Goal: Task Accomplishment & Management: Complete application form

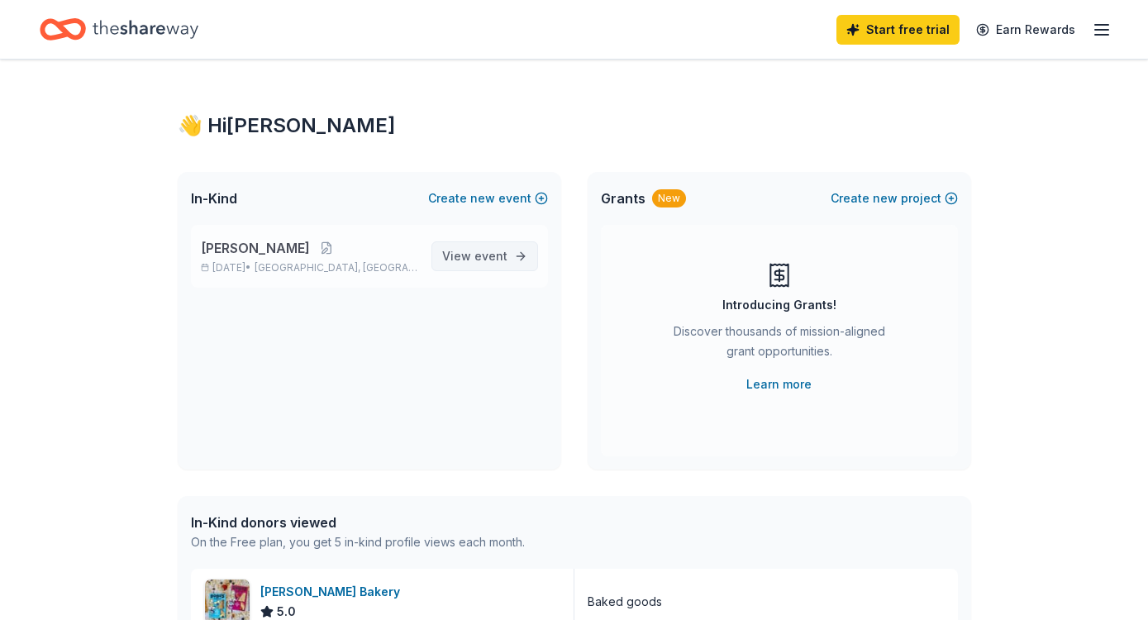
click at [518, 247] on link "View event" at bounding box center [485, 256] width 107 height 30
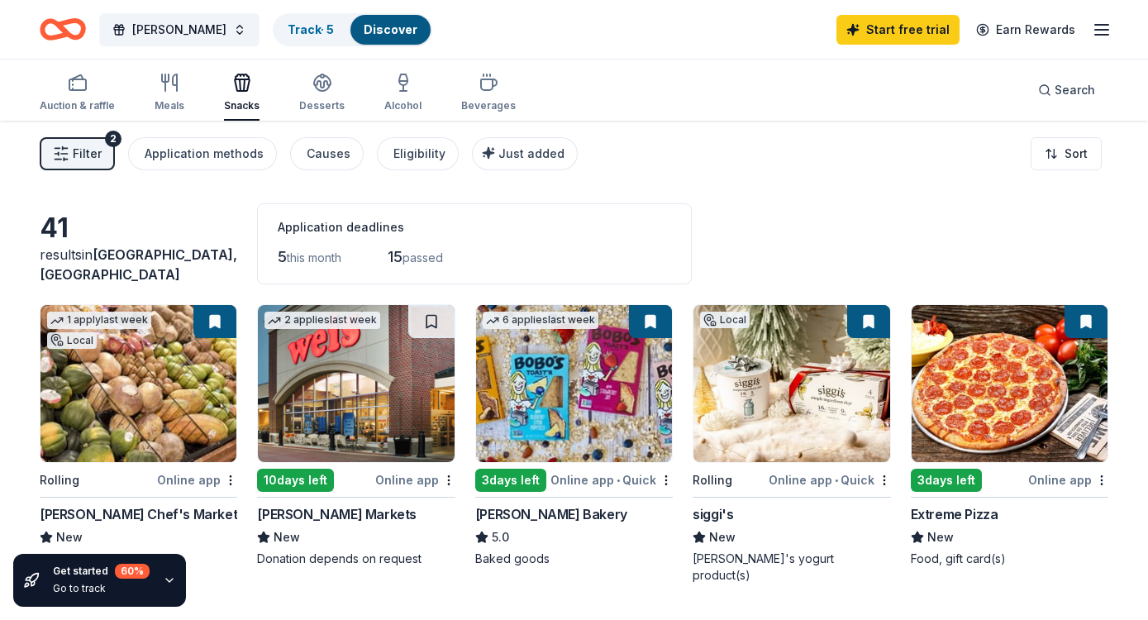
click at [516, 403] on img at bounding box center [574, 383] width 196 height 157
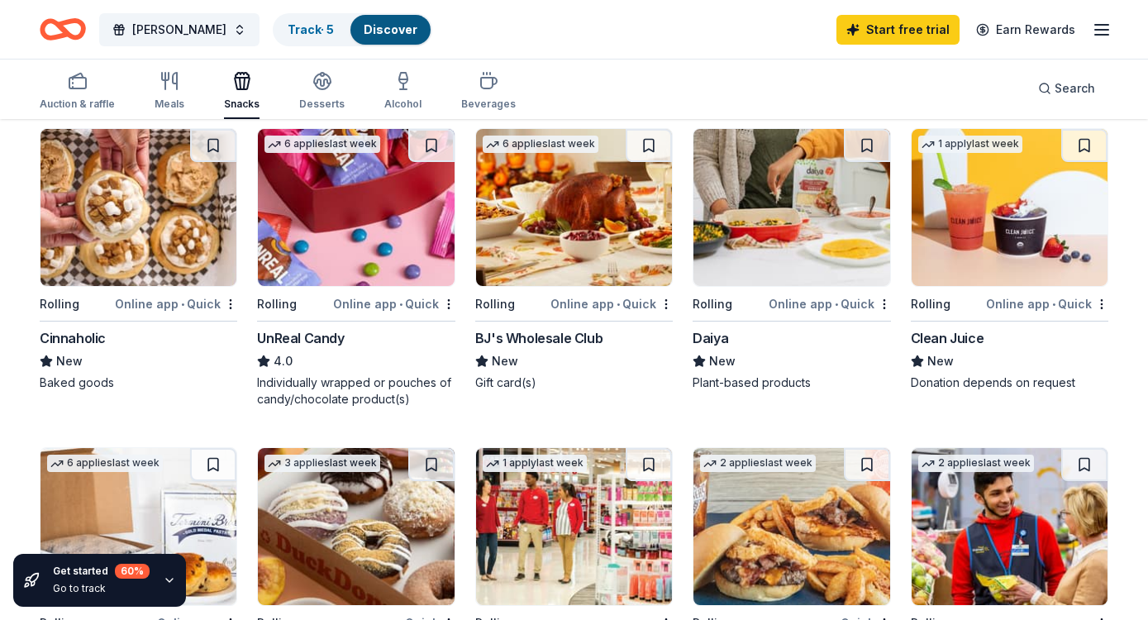
scroll to position [814, 0]
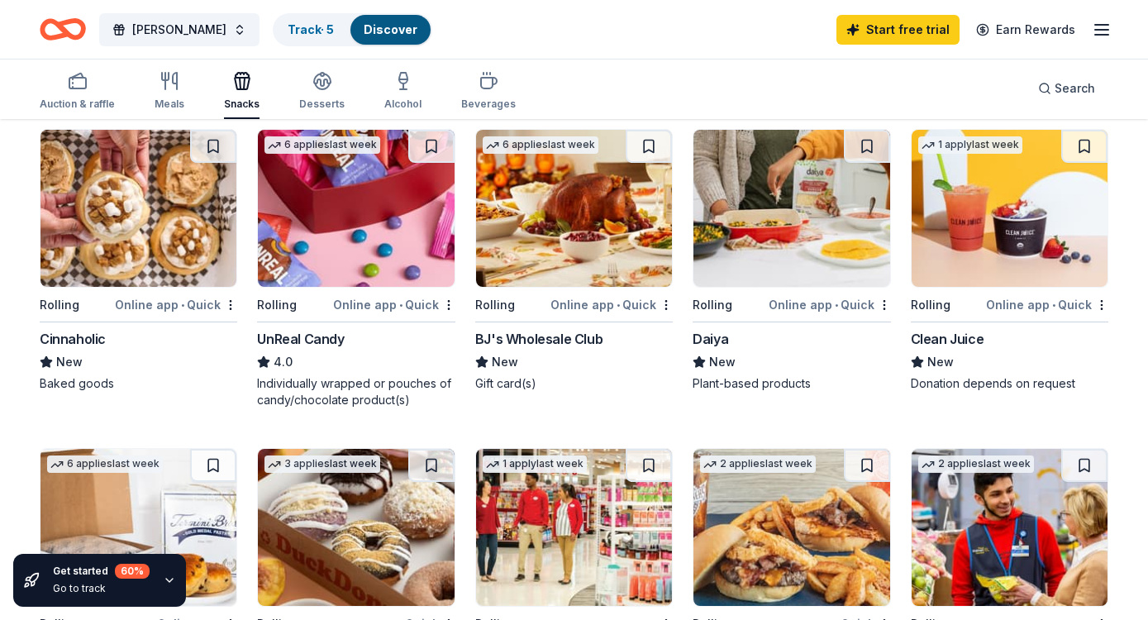
click at [583, 225] on img at bounding box center [574, 208] width 196 height 157
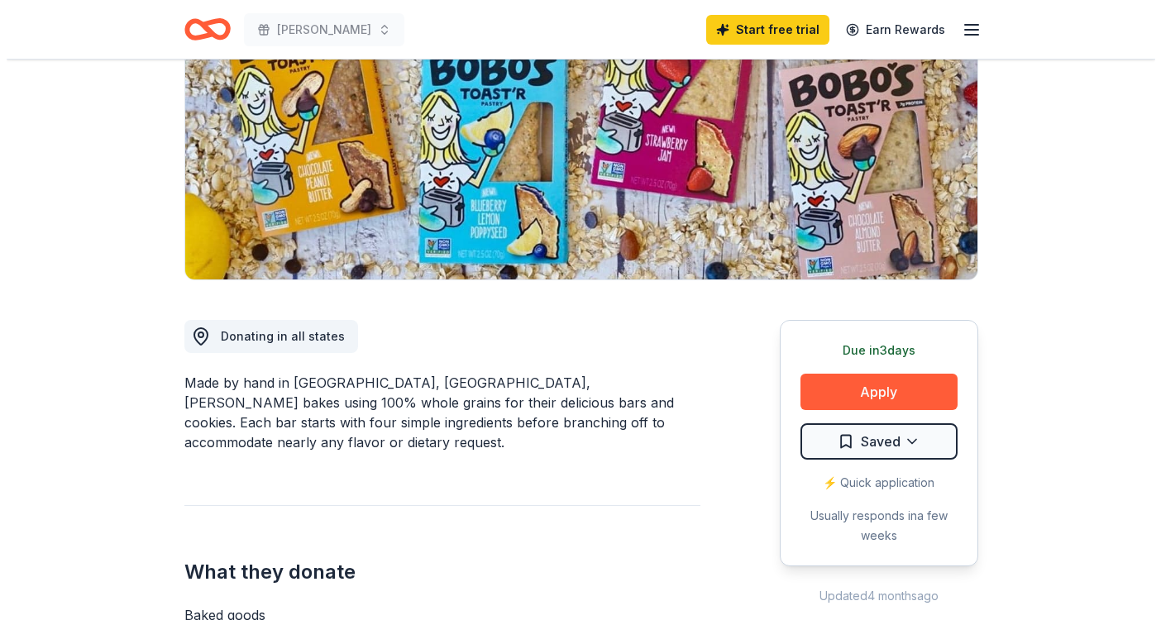
scroll to position [224, 0]
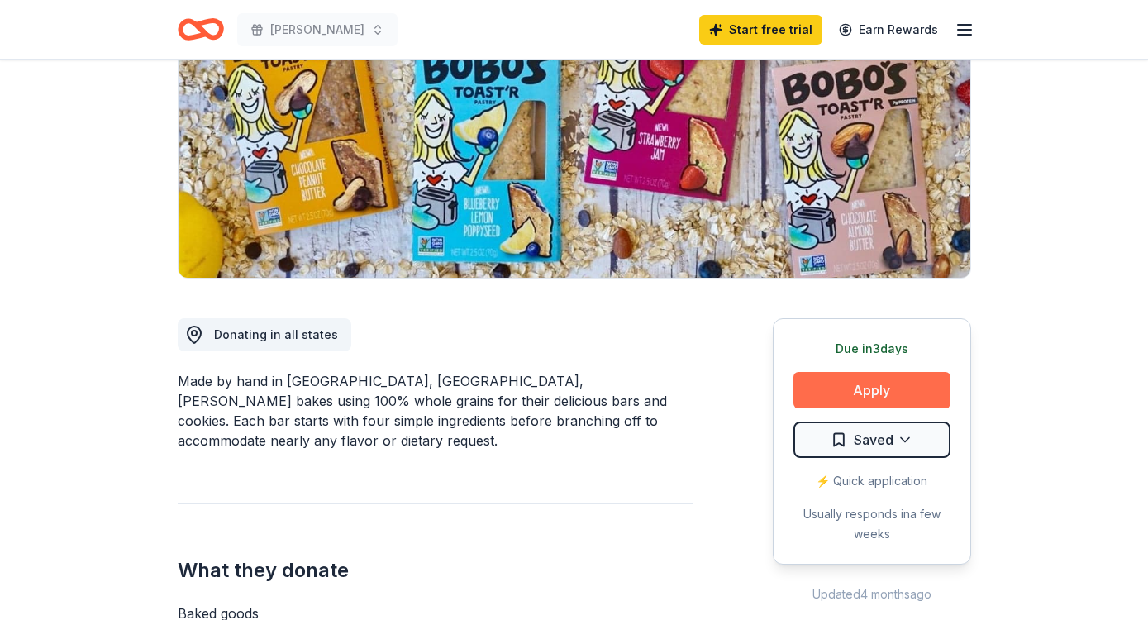
click at [831, 379] on button "Apply" at bounding box center [872, 390] width 157 height 36
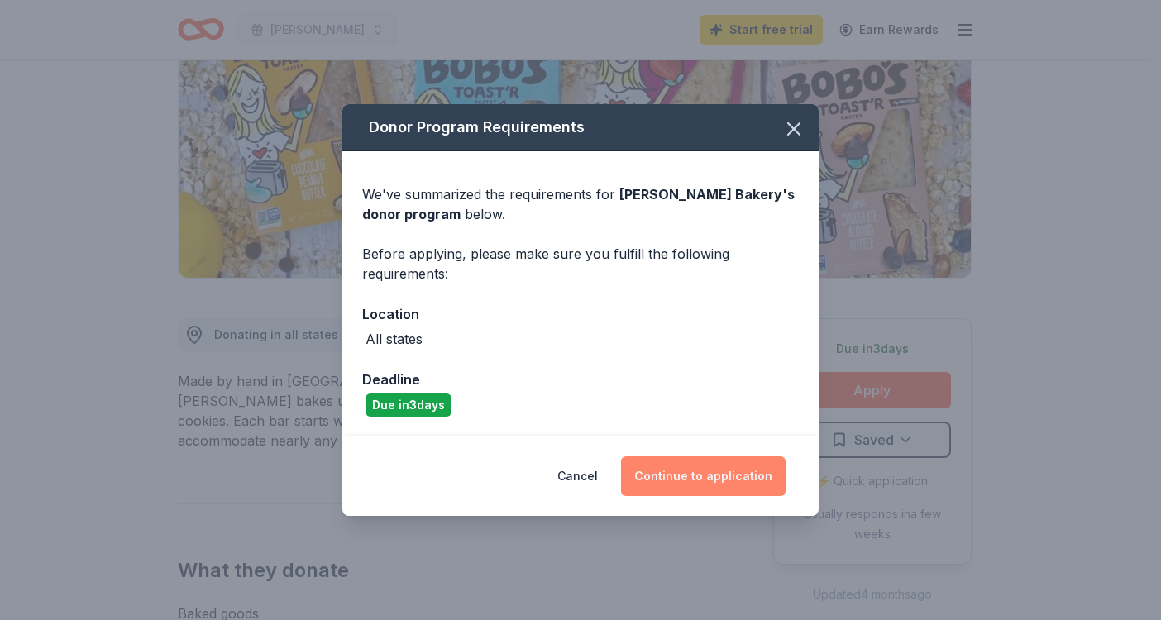
click at [751, 485] on button "Continue to application" at bounding box center [703, 476] width 165 height 40
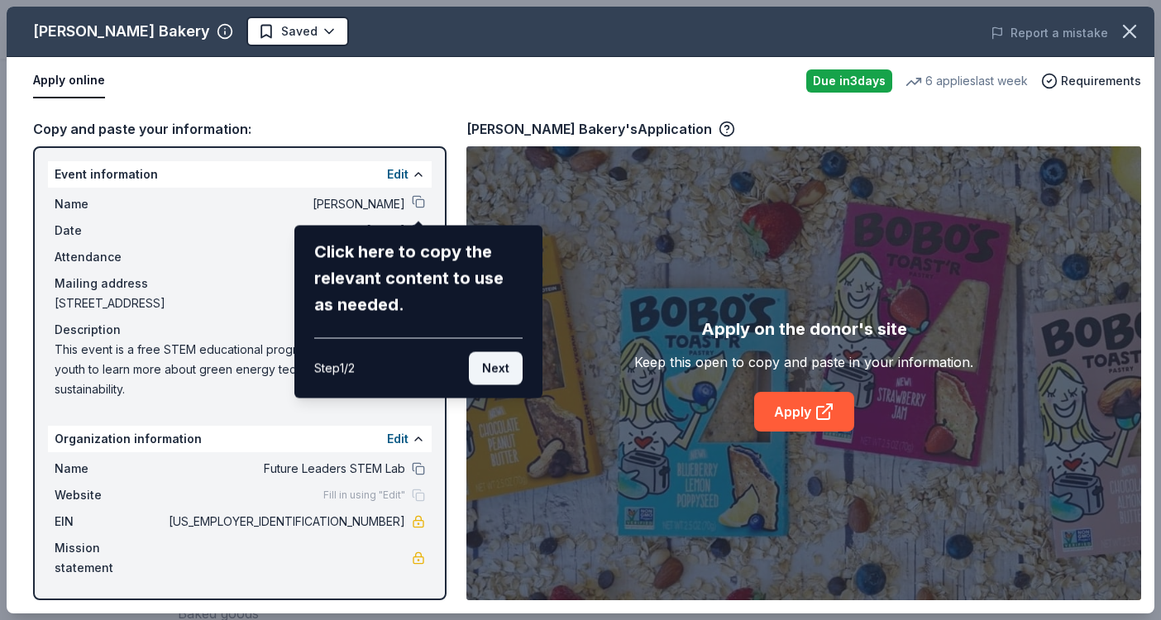
click at [488, 373] on button "Next" at bounding box center [496, 368] width 54 height 33
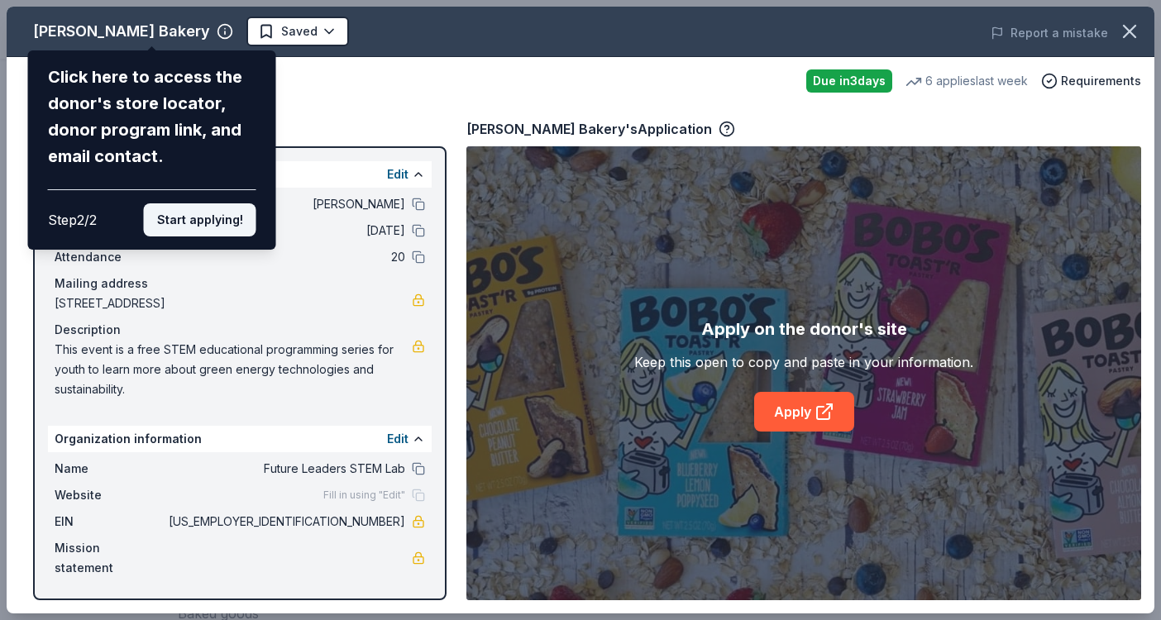
click at [209, 232] on button "Start applying!" at bounding box center [200, 219] width 112 height 33
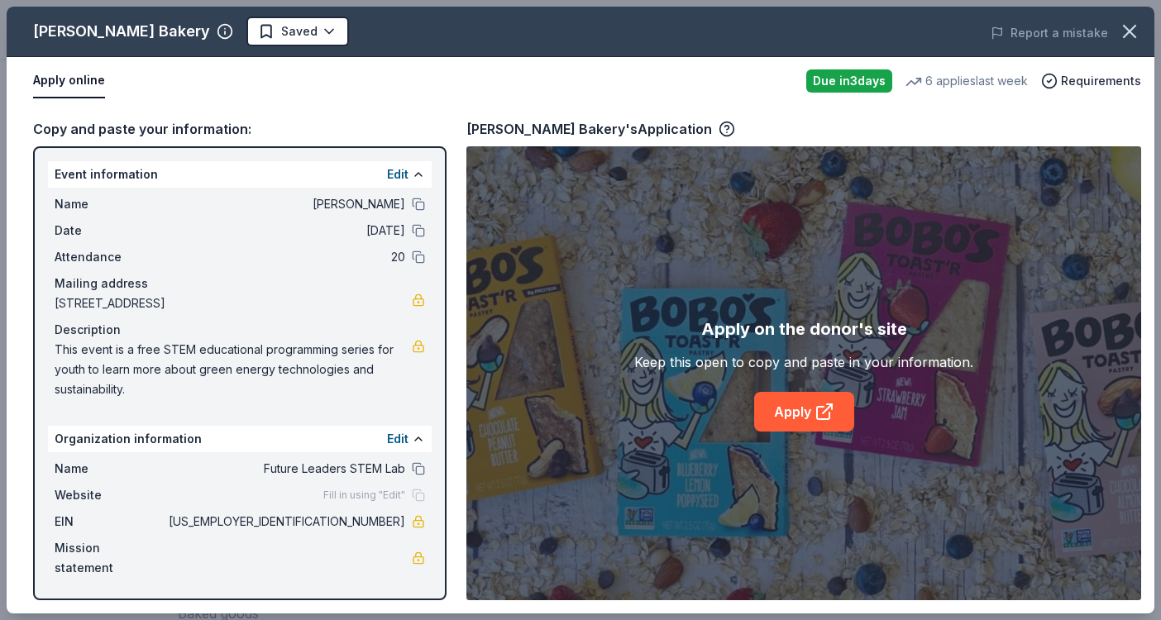
click at [794, 408] on div "[PERSON_NAME] Bakery Saved Report a mistake Apply online Due [DATE] 6 applies l…" at bounding box center [581, 310] width 1148 height 607
click at [814, 418] on icon at bounding box center [824, 412] width 20 height 20
click at [725, 129] on icon "button" at bounding box center [727, 128] width 4 height 4
click at [866, 287] on div "Apply on the donor's site Keep this open to copy and paste in your information.…" at bounding box center [803, 373] width 675 height 454
click at [718, 136] on icon "button" at bounding box center [726, 129] width 17 height 17
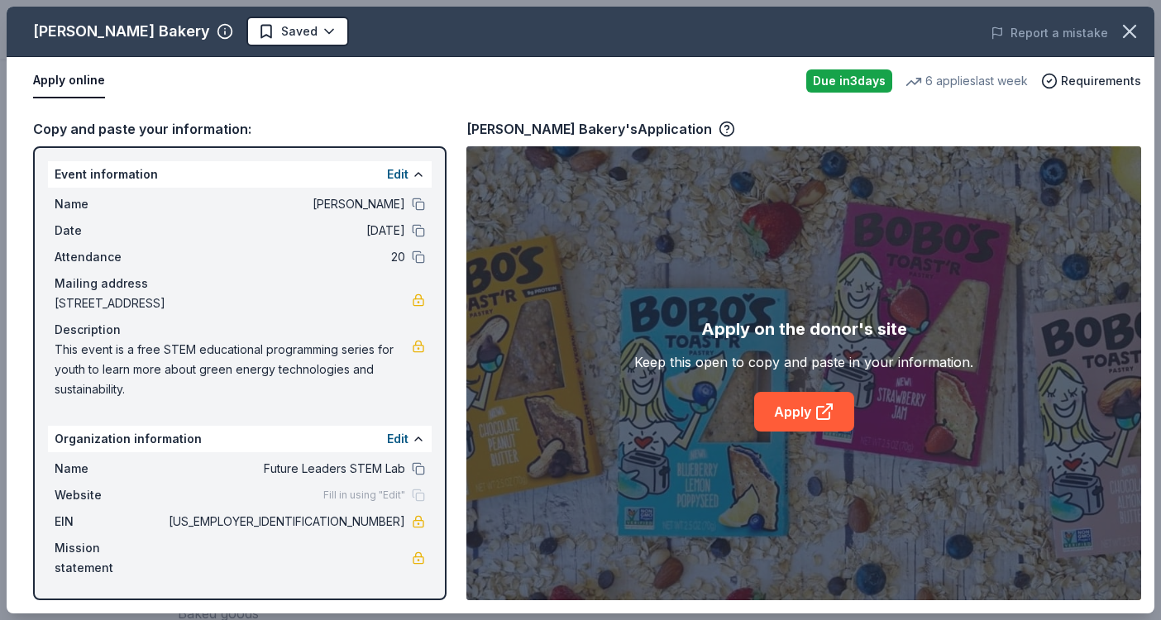
click at [823, 191] on div "Apply on the donor's site Keep this open to copy and paste in your information.…" at bounding box center [803, 373] width 675 height 454
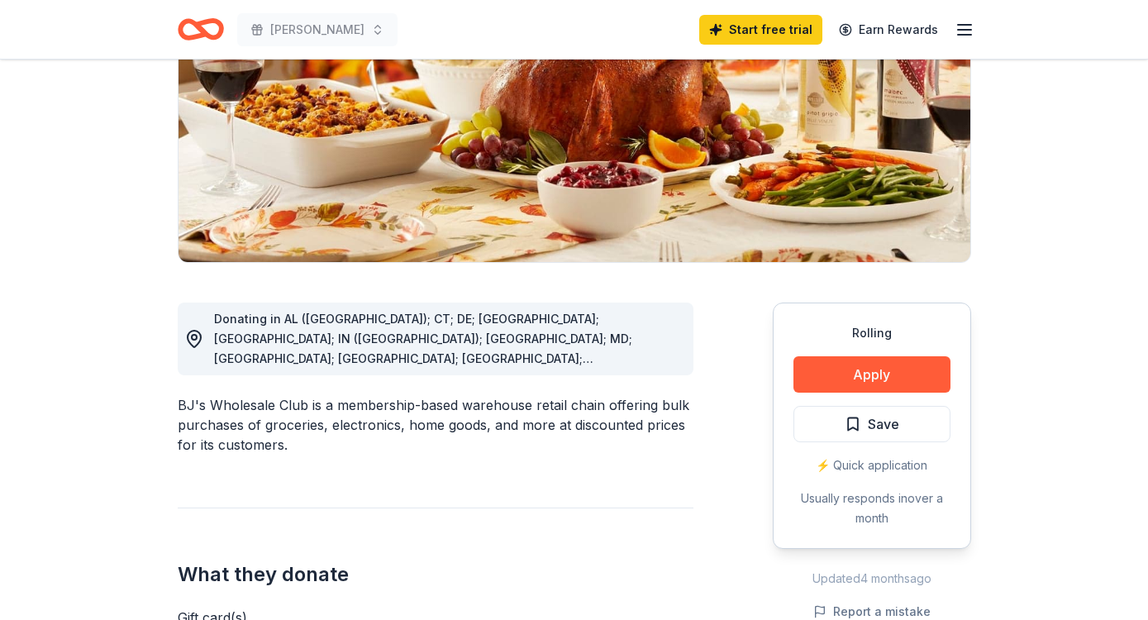
scroll to position [396, 0]
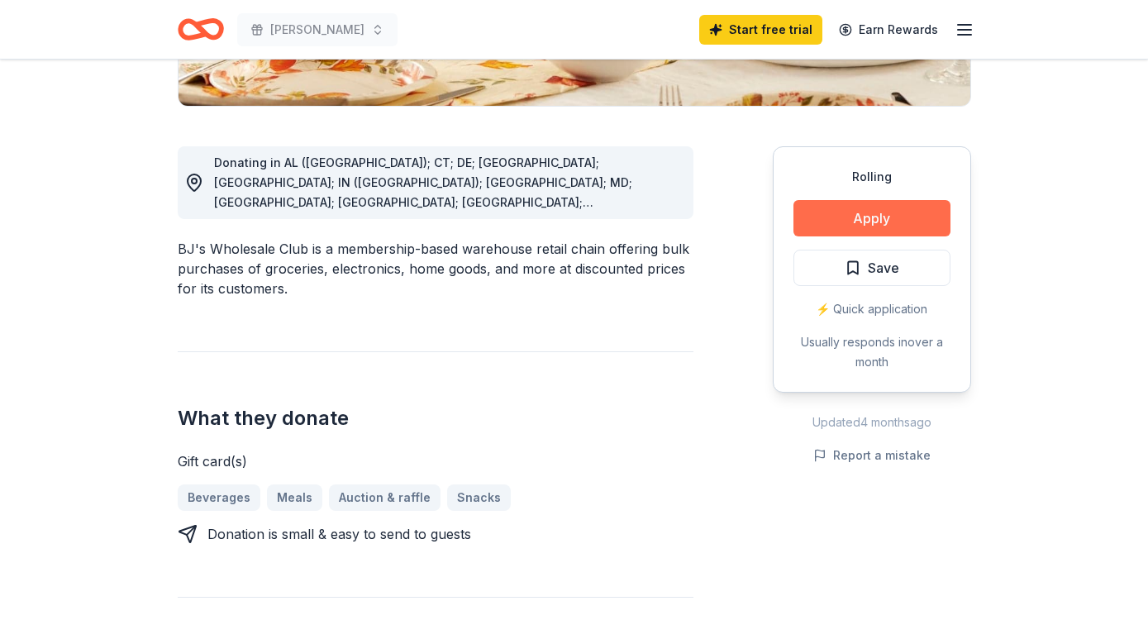
click at [857, 225] on button "Apply" at bounding box center [872, 218] width 157 height 36
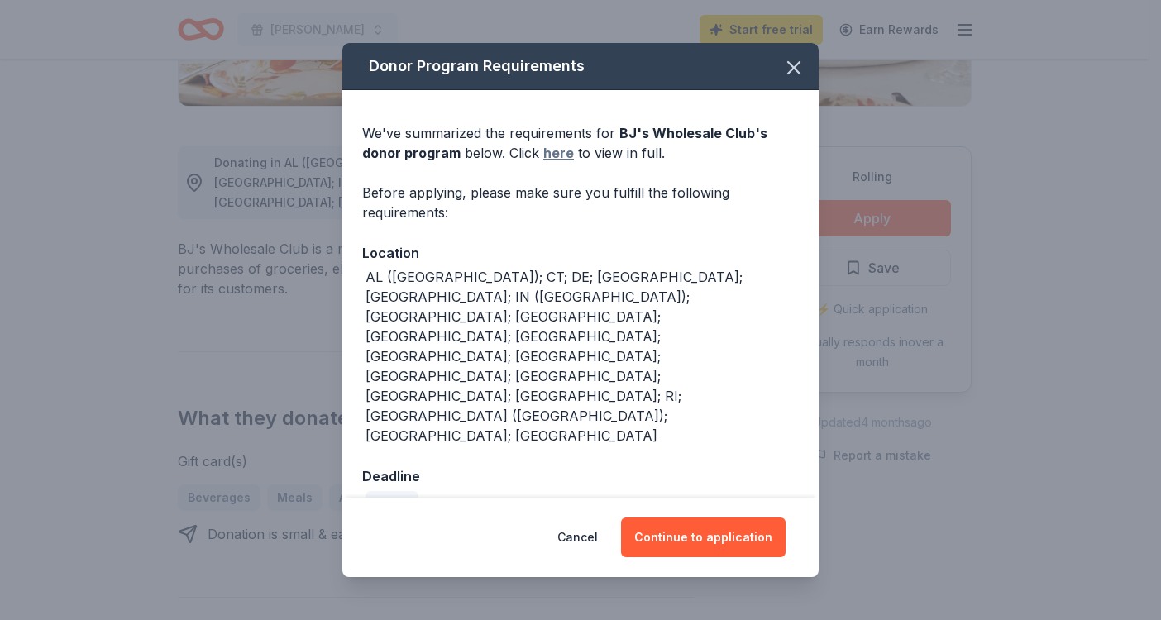
click at [555, 163] on link "here" at bounding box center [558, 153] width 31 height 20
click at [672, 518] on button "Continue to application" at bounding box center [703, 538] width 165 height 40
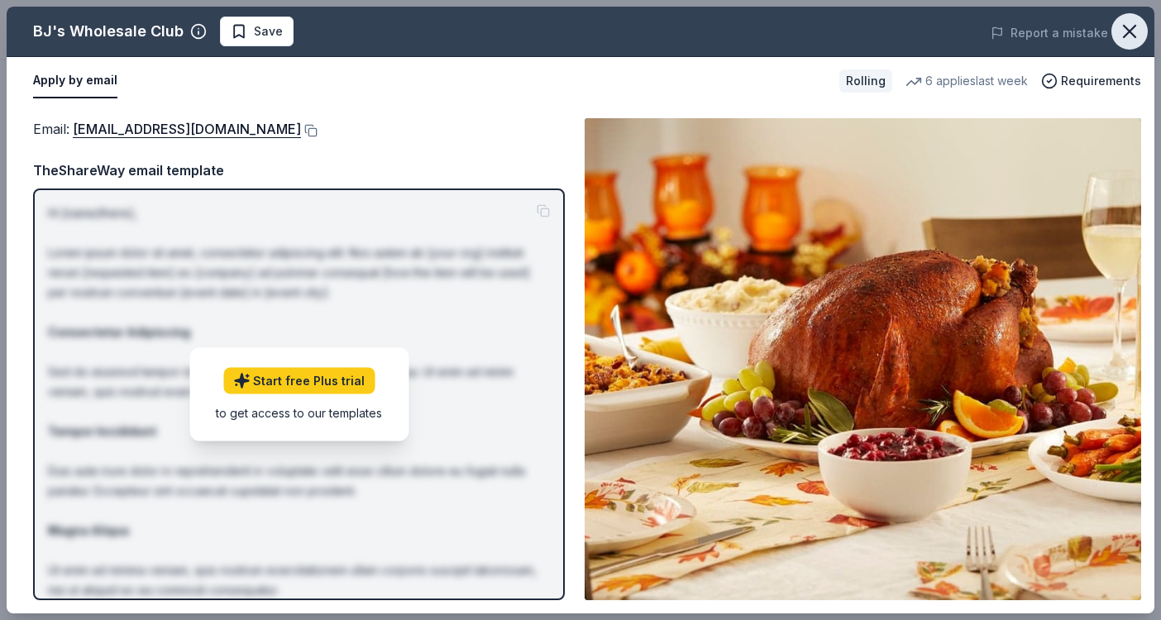
click at [1143, 35] on button "button" at bounding box center [1129, 31] width 36 height 36
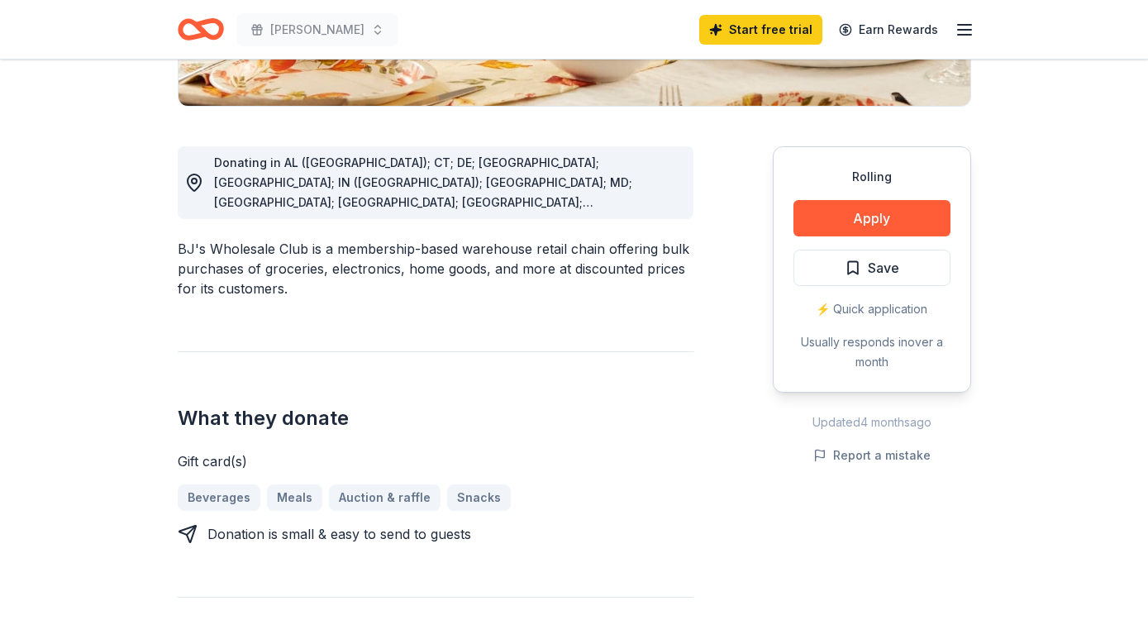
click at [203, 33] on icon "Home" at bounding box center [208, 29] width 26 height 17
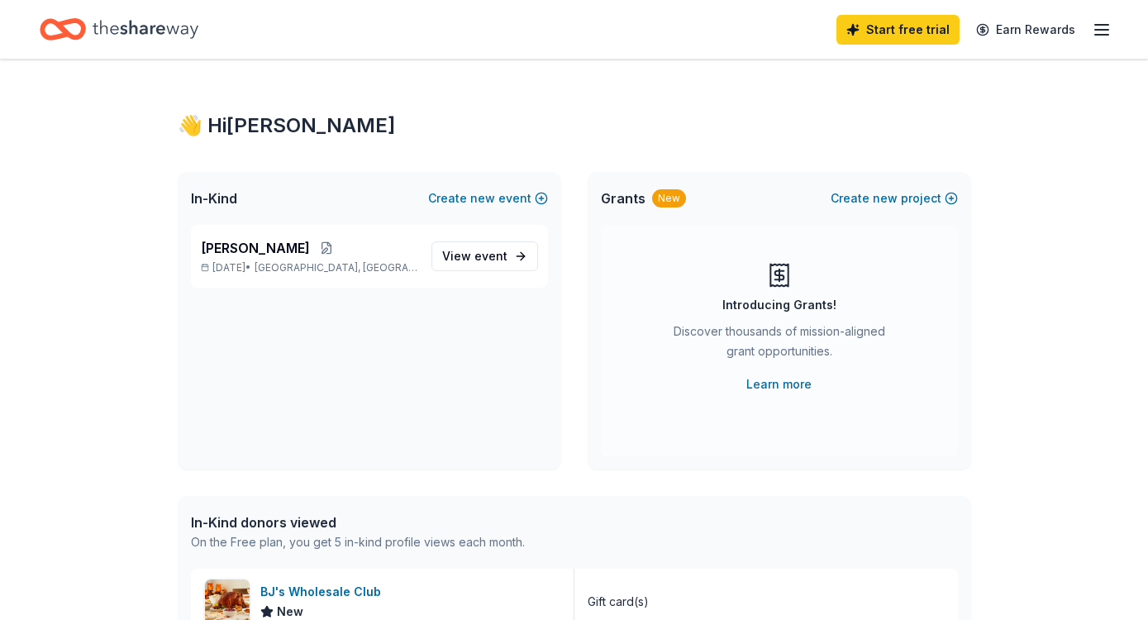
click at [131, 26] on icon "Home" at bounding box center [146, 29] width 106 height 18
click at [776, 384] on link "Learn more" at bounding box center [779, 385] width 65 height 20
click at [913, 198] on button "Create new project" at bounding box center [894, 198] width 127 height 20
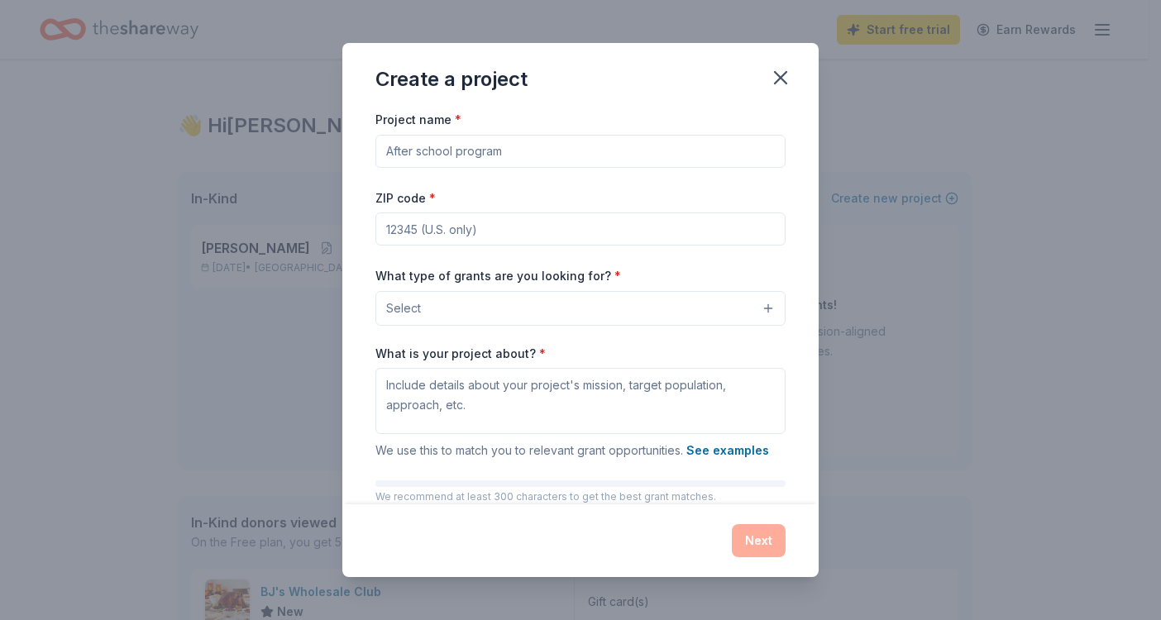
click at [512, 146] on input "Project name *" at bounding box center [580, 151] width 410 height 33
type input "Eco-Adventures Education Program Series"
type input "08021"
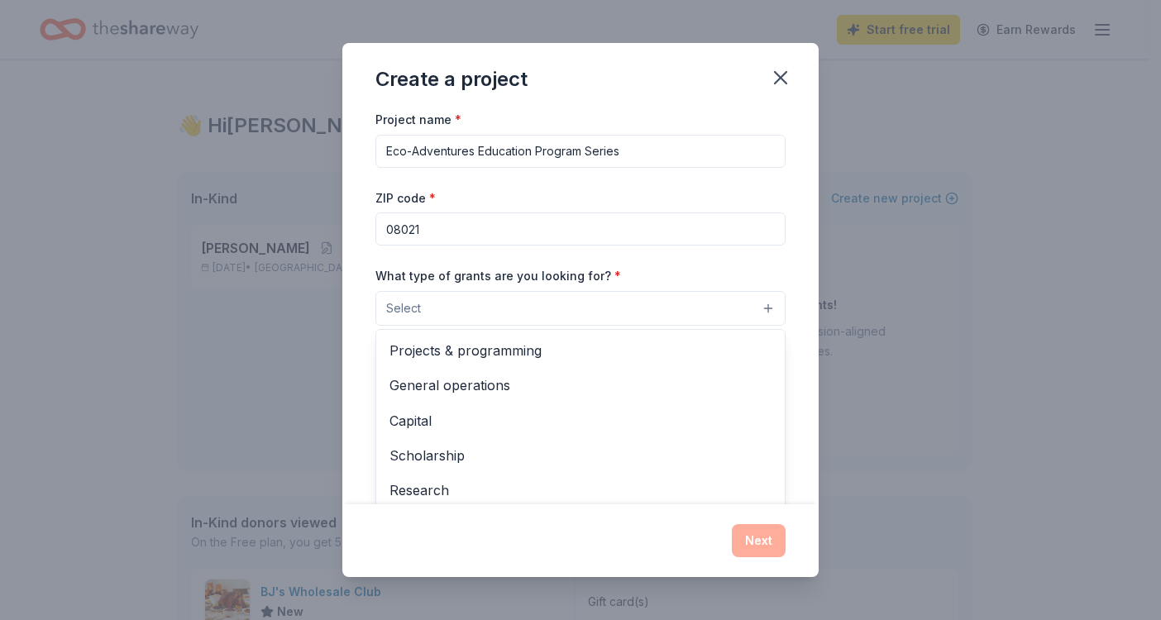
click at [438, 313] on button "Select" at bounding box center [580, 308] width 410 height 35
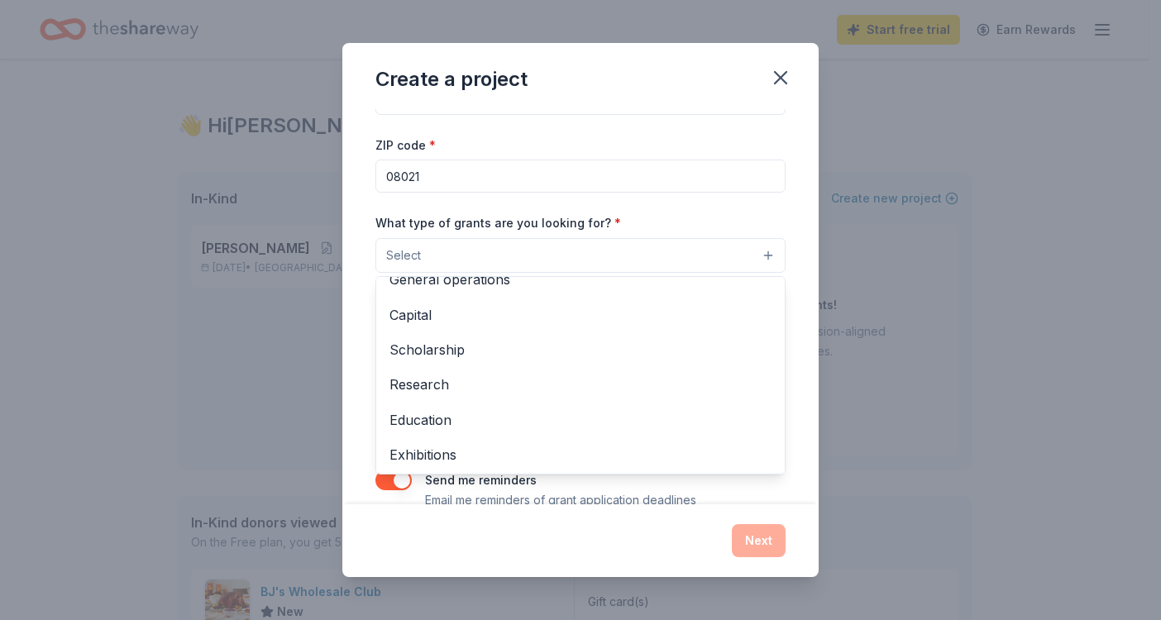
scroll to position [45, 0]
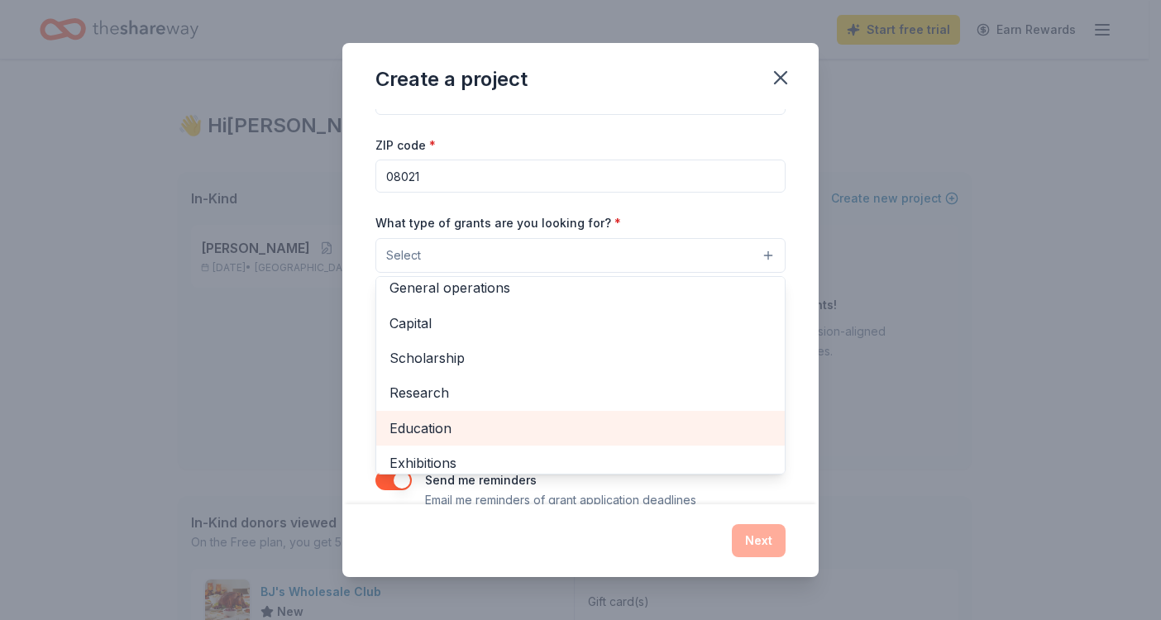
click at [447, 428] on span "Education" at bounding box center [580, 428] width 382 height 21
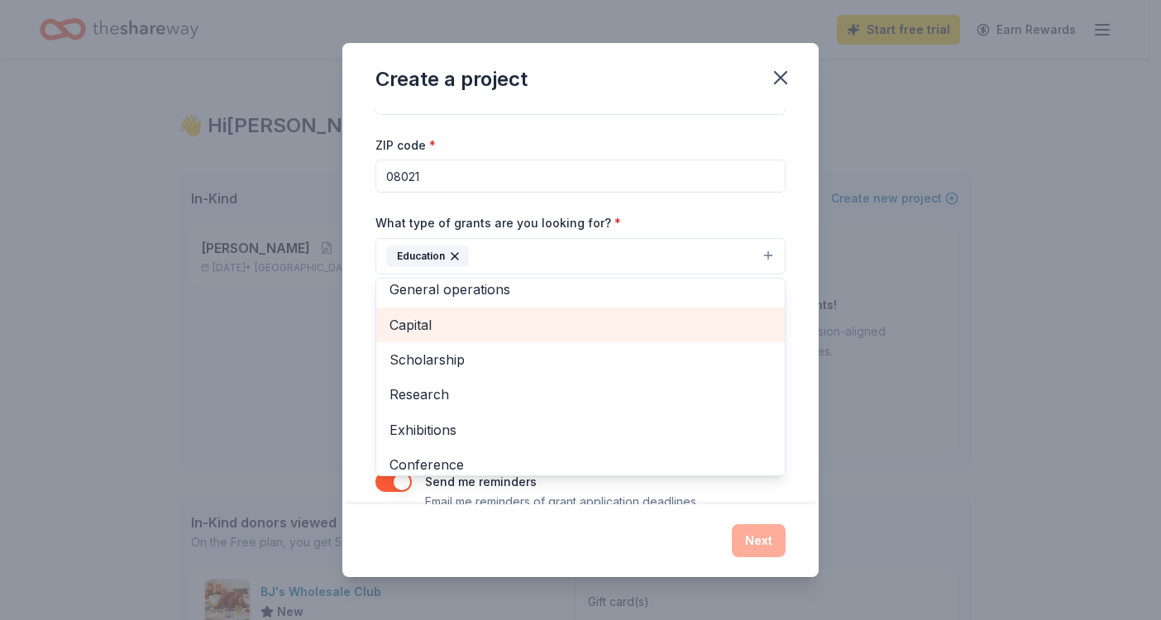
scroll to position [0, 0]
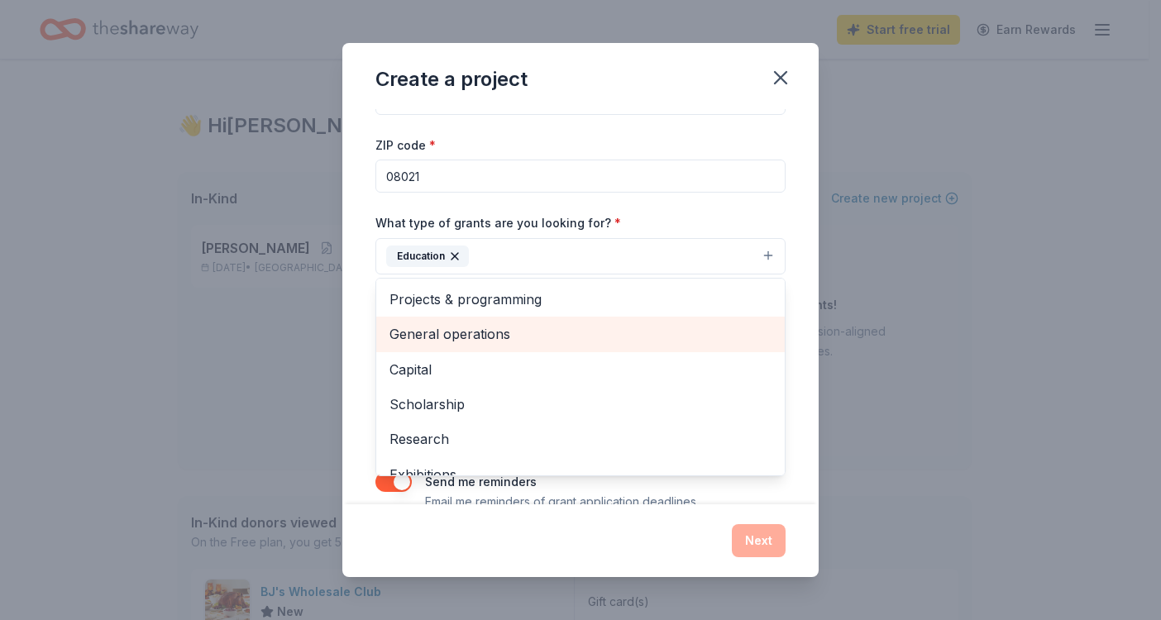
click at [444, 330] on span "General operations" at bounding box center [580, 333] width 382 height 21
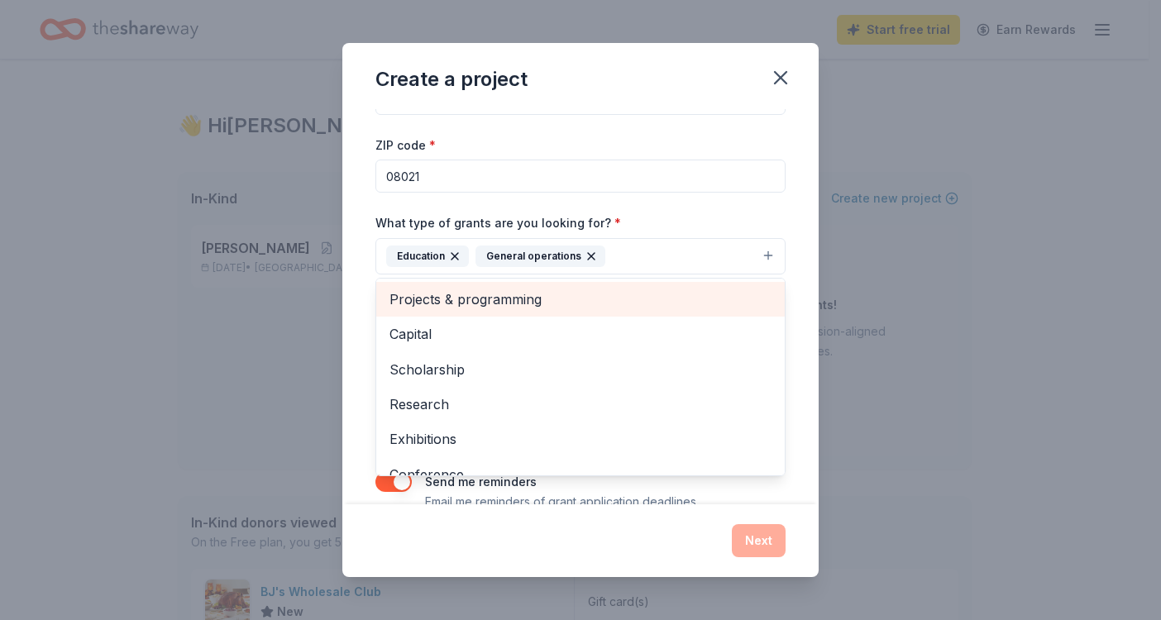
click at [409, 295] on span "Projects & programming" at bounding box center [580, 299] width 382 height 21
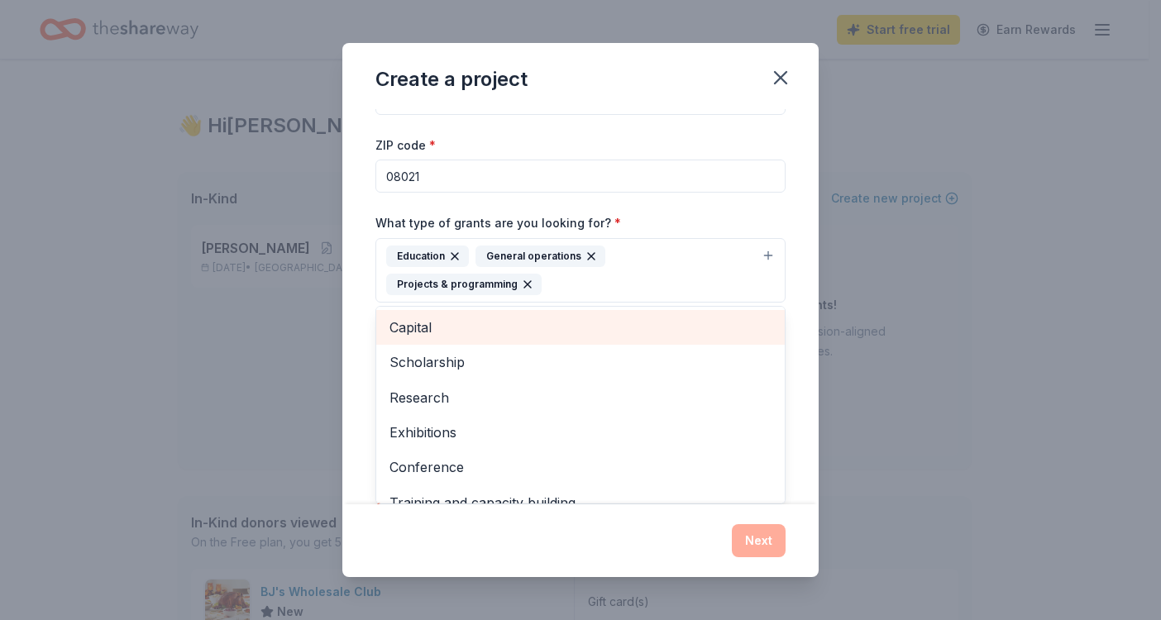
click at [364, 293] on div "Project name * Eco-Adventures Education Program Series ZIP code * 08021 What ty…" at bounding box center [580, 306] width 476 height 395
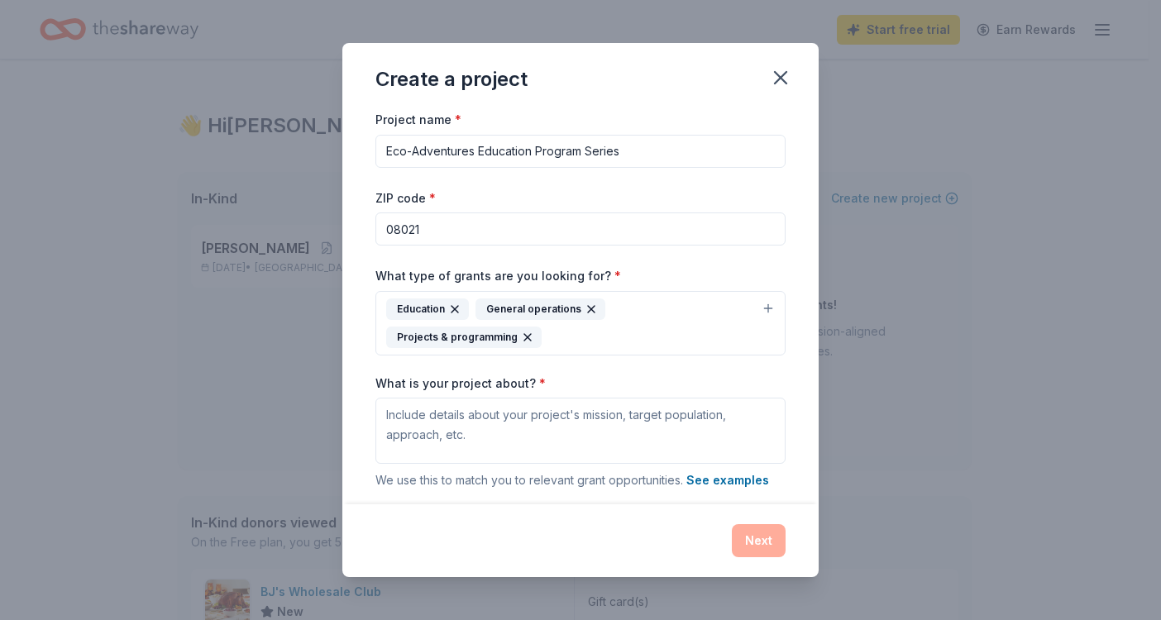
scroll to position [115, 0]
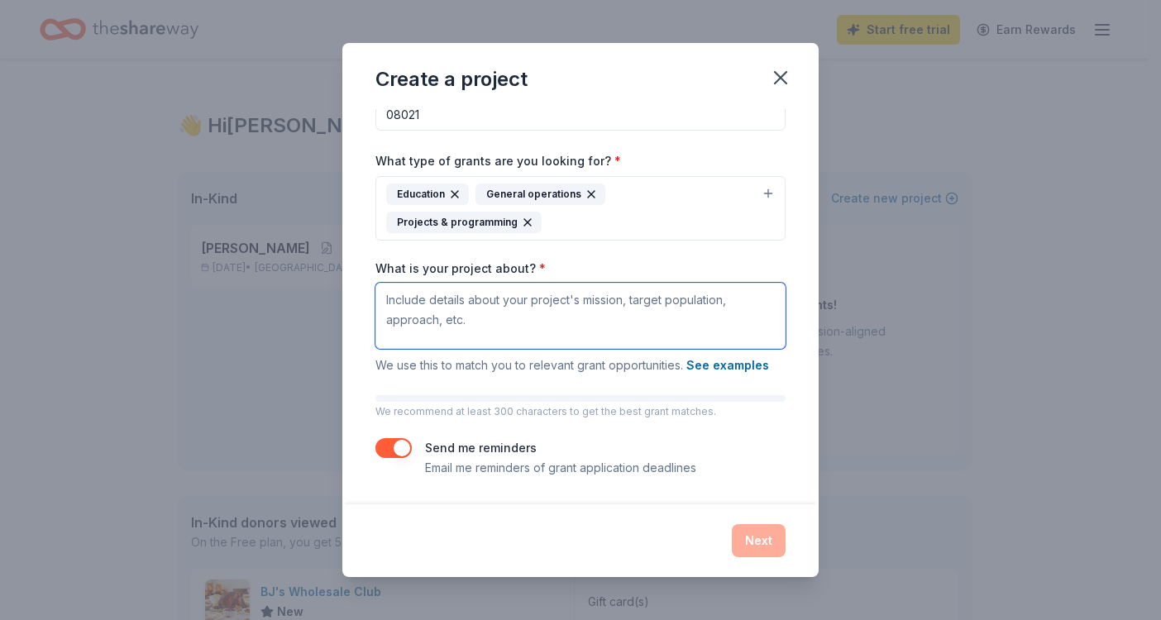
click at [494, 317] on textarea "What is your project about? *" at bounding box center [580, 316] width 410 height 66
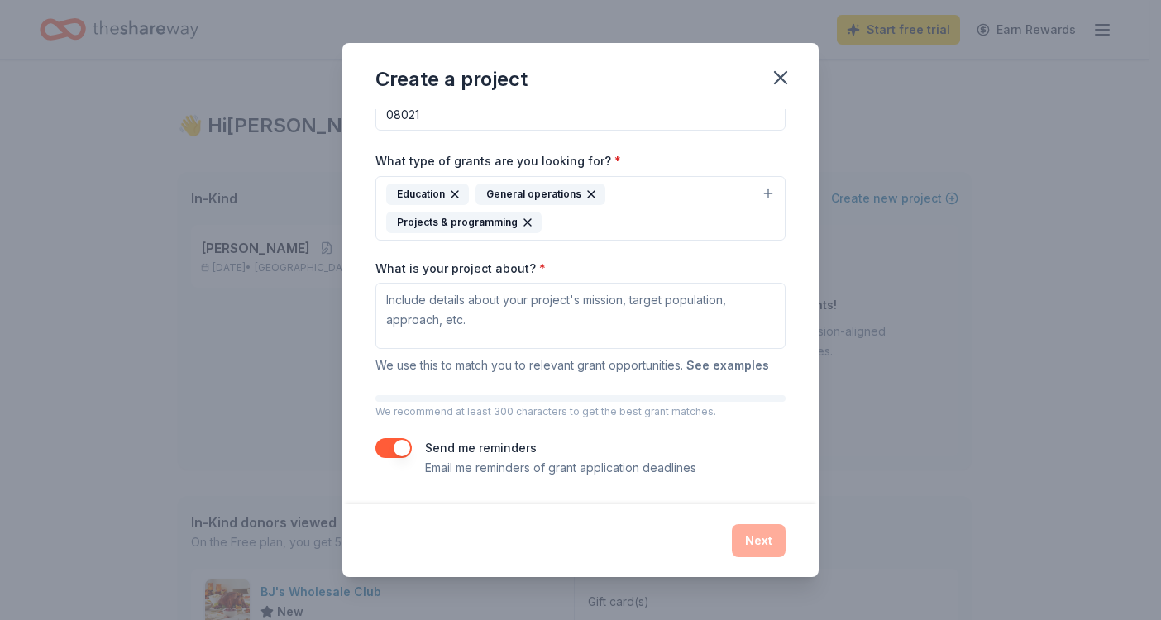
click at [699, 363] on button "See examples" at bounding box center [727, 365] width 83 height 20
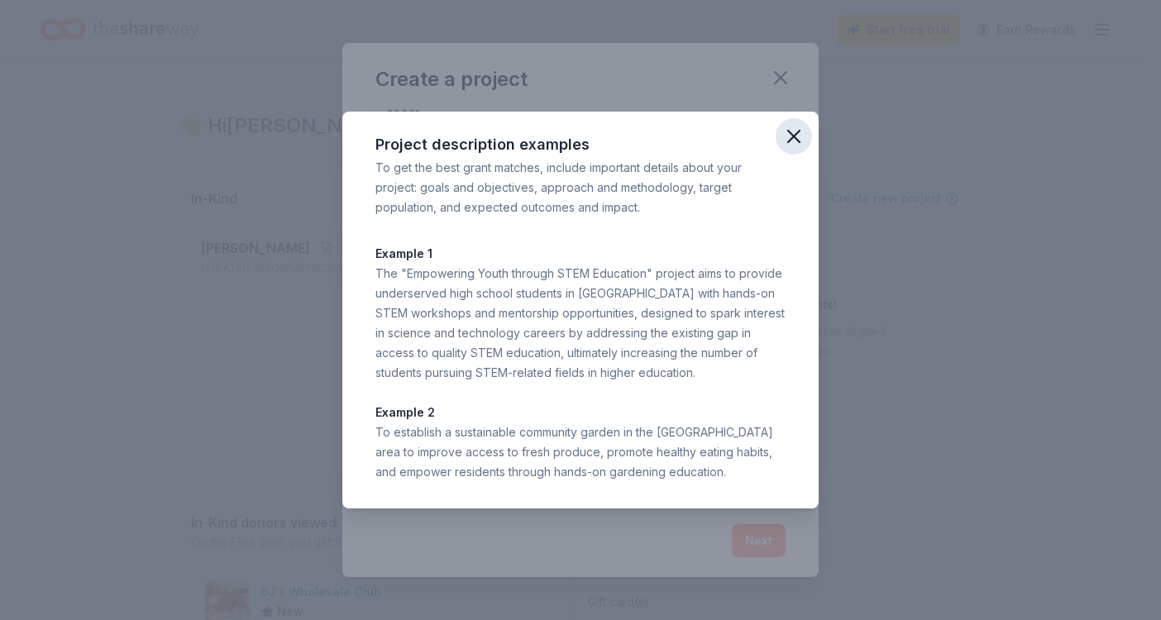
click at [793, 146] on icon "button" at bounding box center [793, 136] width 23 height 23
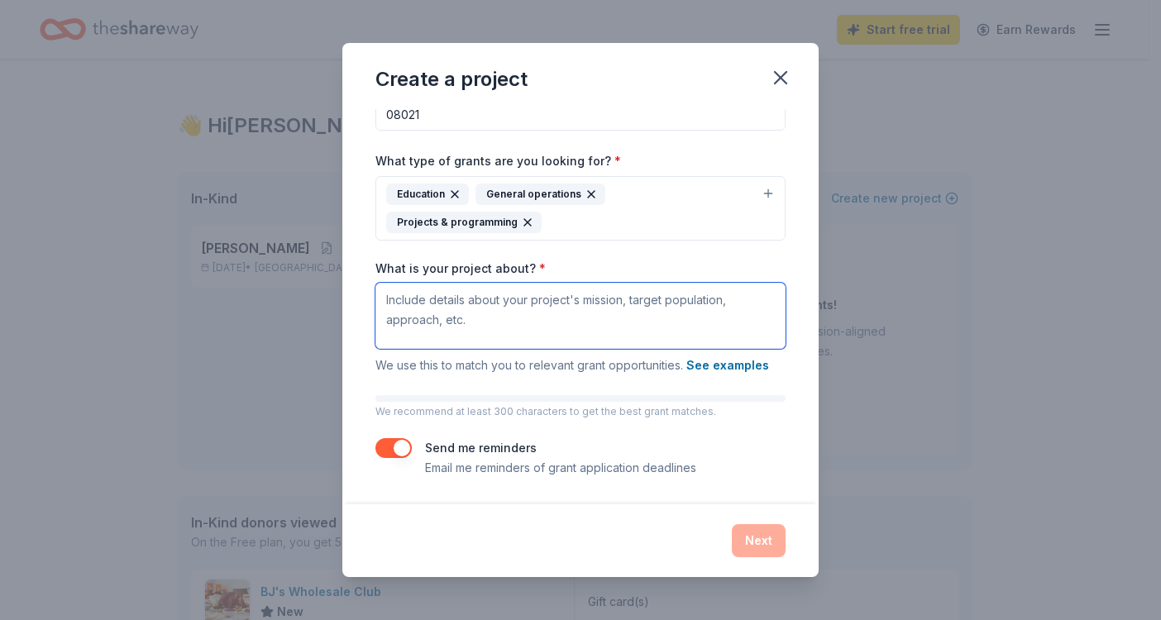
click at [541, 313] on textarea "What is your project about? *" at bounding box center [580, 316] width 410 height 66
paste textarea "The Eco-Adventures: STEM & Green Engineering Series is a 4-week weekend STEM pr…"
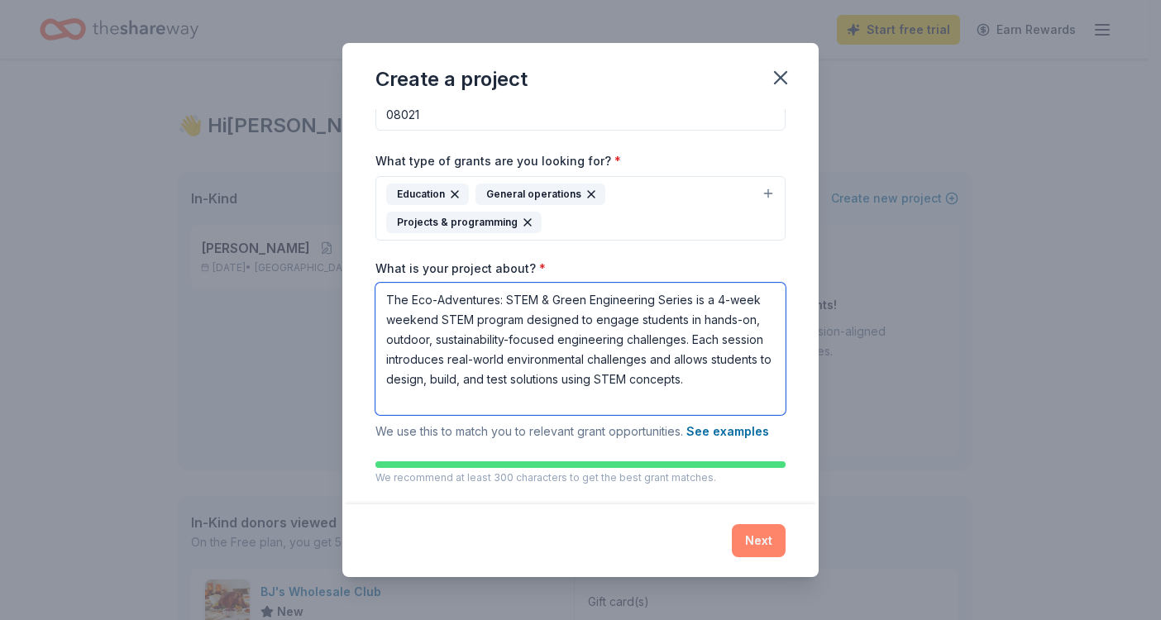
type textarea "The Eco-Adventures: STEM & Green Engineering Series is a 4-week weekend STEM pr…"
click at [779, 548] on button "Next" at bounding box center [759, 540] width 54 height 33
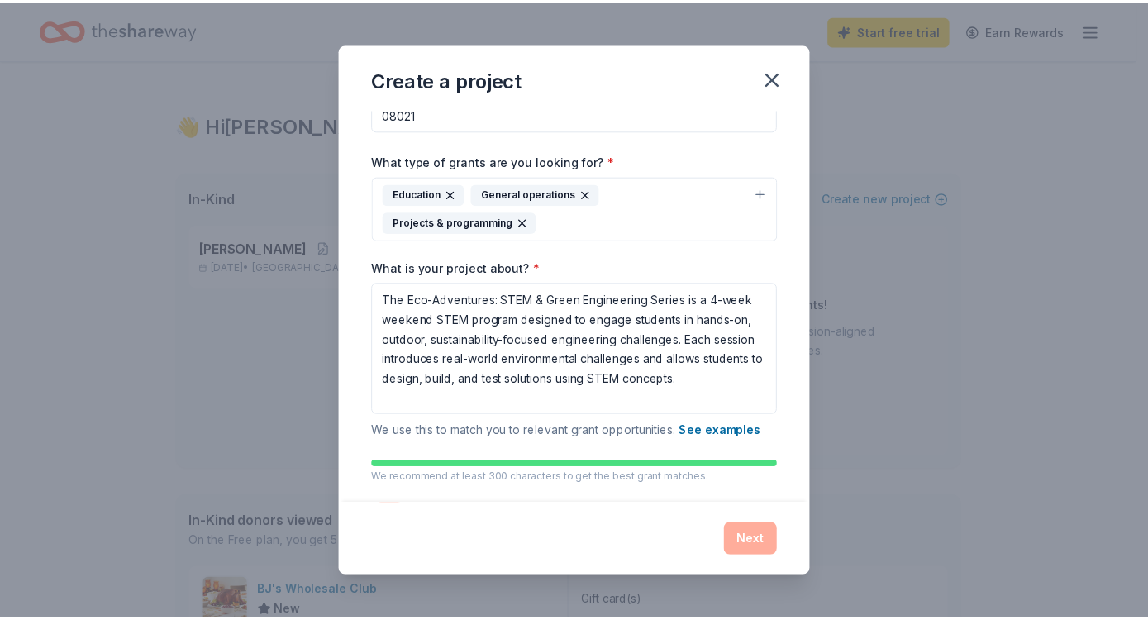
scroll to position [0, 0]
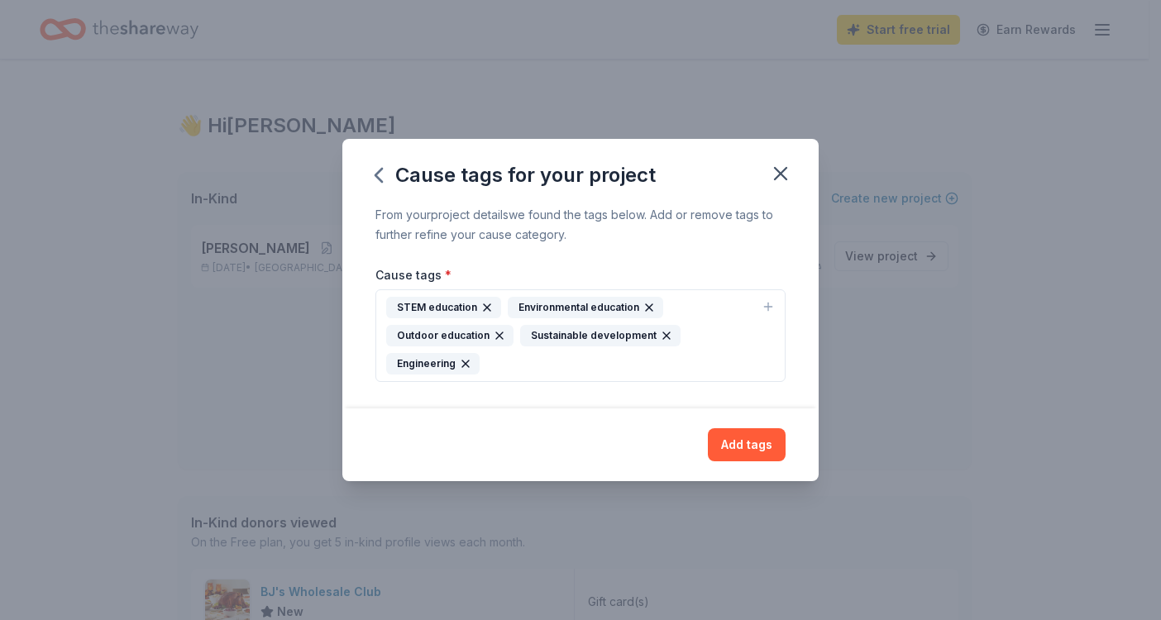
click at [749, 462] on div "Add tags" at bounding box center [580, 444] width 476 height 73
click at [754, 455] on button "Add tags" at bounding box center [747, 444] width 78 height 33
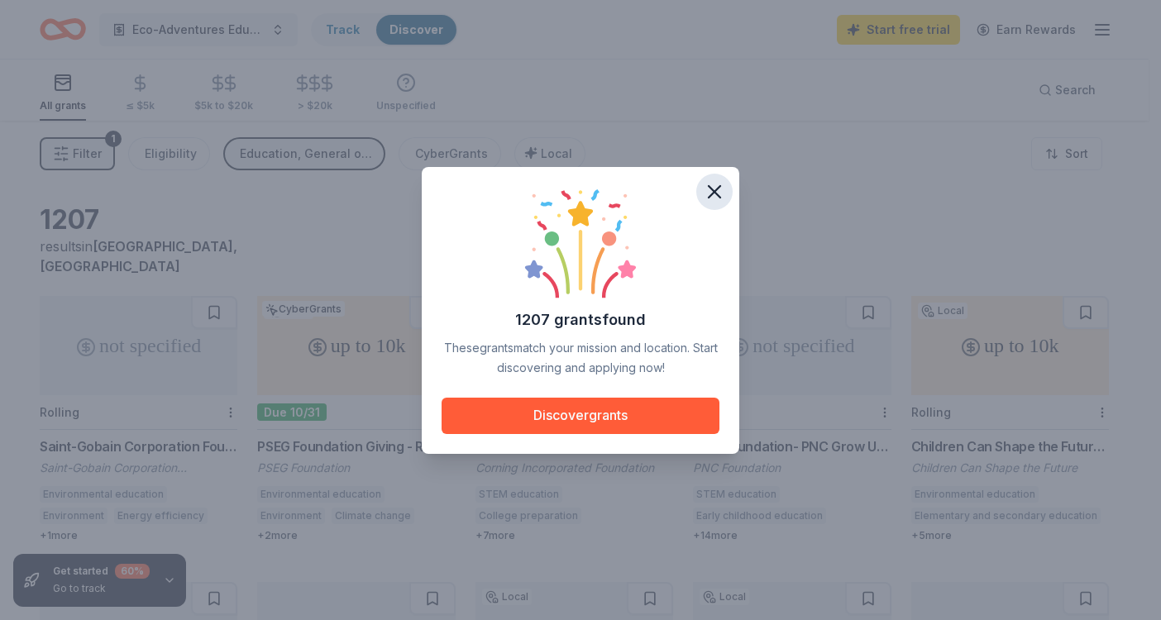
click at [718, 184] on icon "button" at bounding box center [714, 191] width 23 height 23
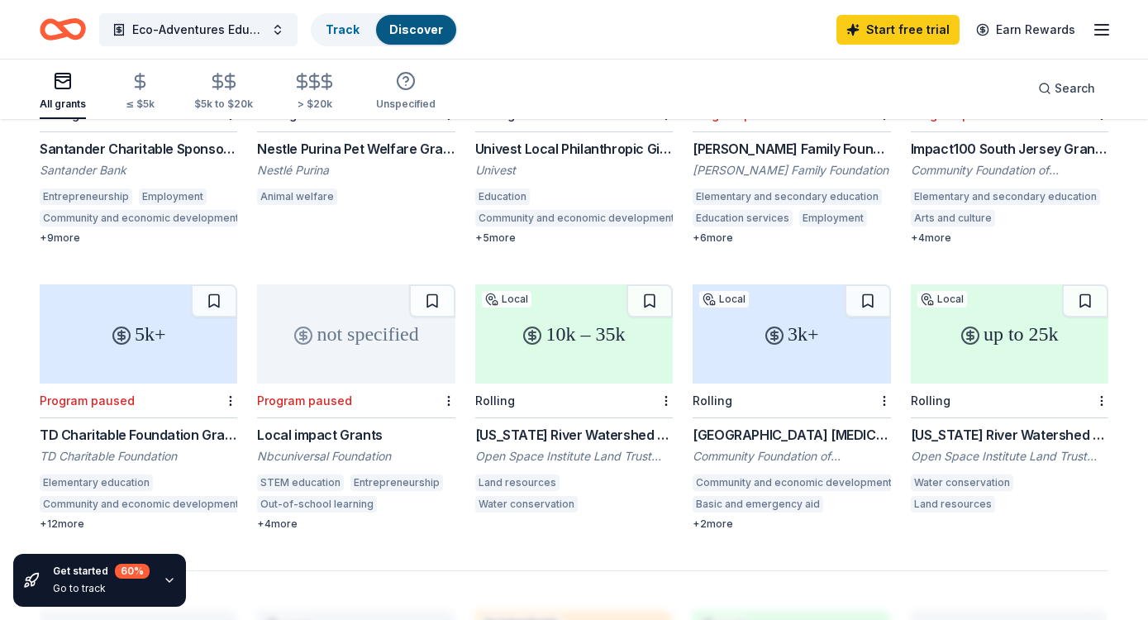
scroll to position [874, 0]
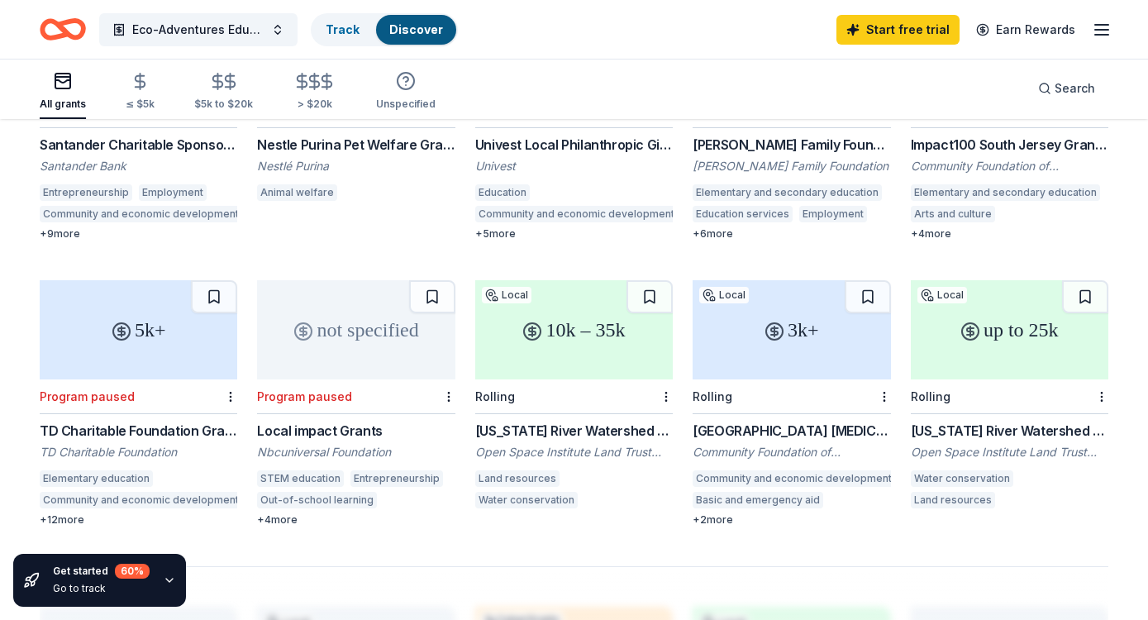
click at [84, 331] on div "5k+" at bounding box center [139, 329] width 198 height 99
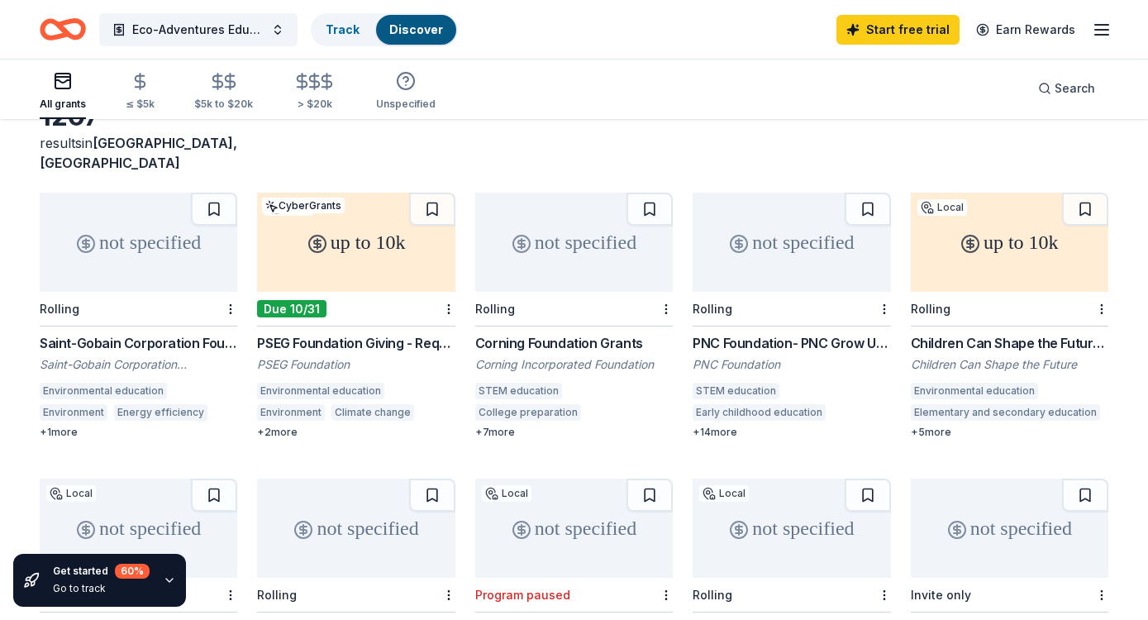
scroll to position [0, 0]
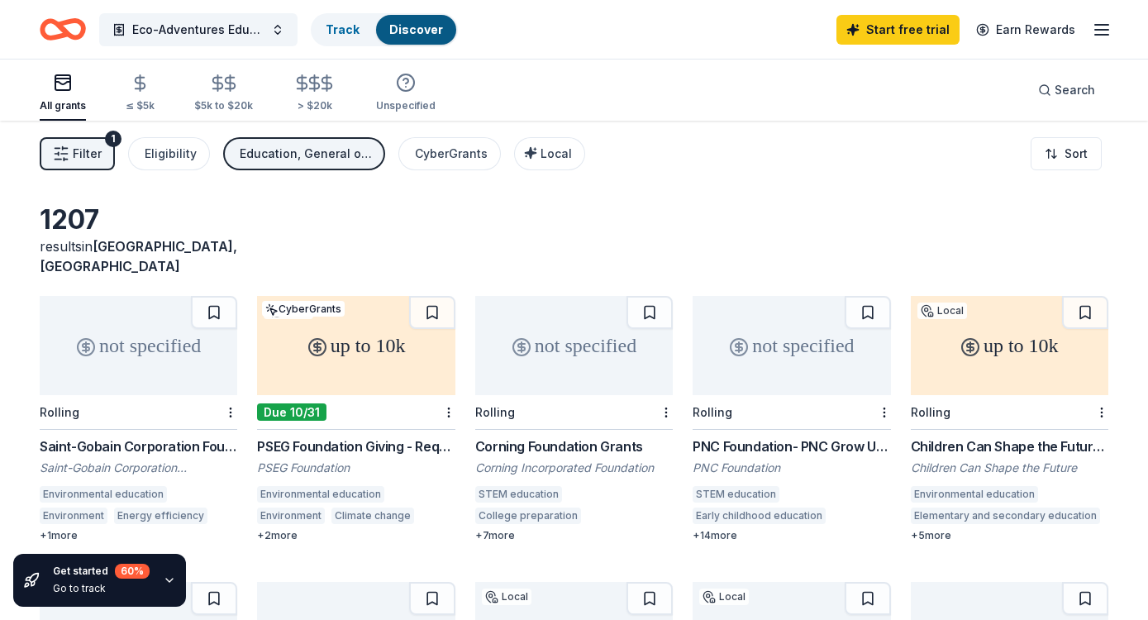
click at [394, 355] on div "up to 10k" at bounding box center [356, 345] width 198 height 99
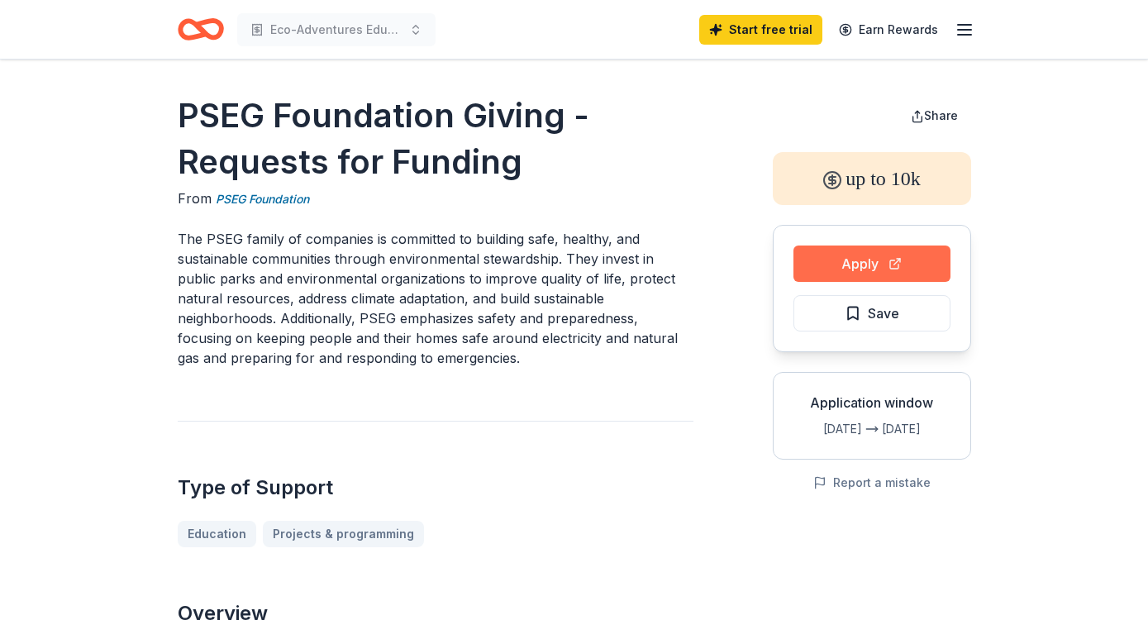
click at [910, 265] on button "Apply" at bounding box center [872, 264] width 157 height 36
